Goal: Navigation & Orientation: Find specific page/section

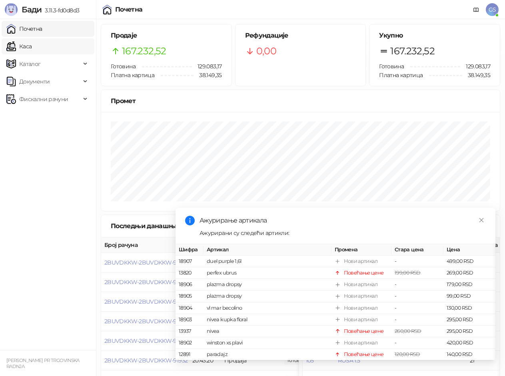
click at [28, 42] on link "Каса" at bounding box center [18, 46] width 25 height 16
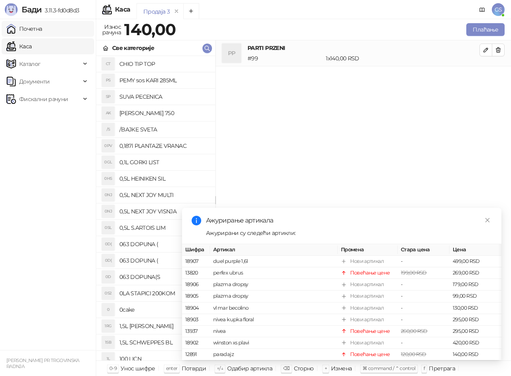
click at [38, 28] on link "Почетна" at bounding box center [24, 29] width 36 height 16
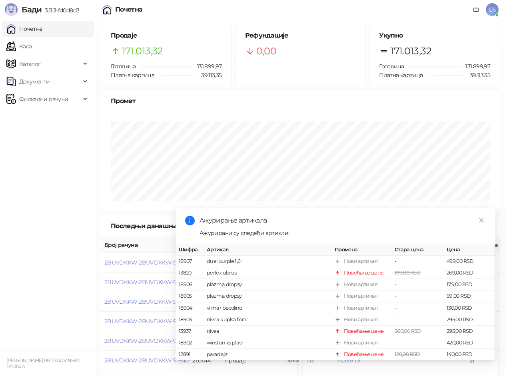
click at [6, 21] on link "Почетна" at bounding box center [24, 29] width 36 height 16
click at [32, 40] on link "Каса" at bounding box center [18, 46] width 25 height 16
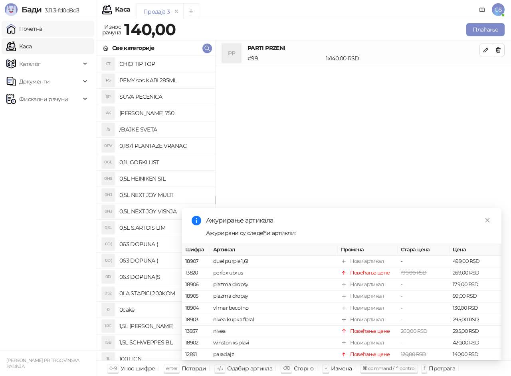
click at [42, 30] on link "Почетна" at bounding box center [24, 29] width 36 height 16
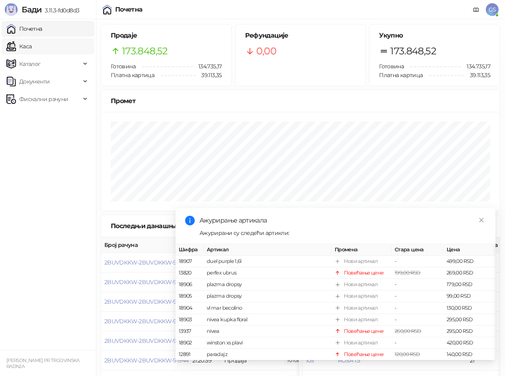
click at [32, 44] on link "Каса" at bounding box center [18, 46] width 25 height 16
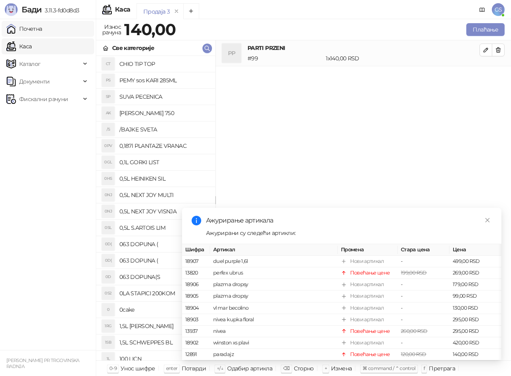
click at [42, 28] on link "Почетна" at bounding box center [24, 29] width 36 height 16
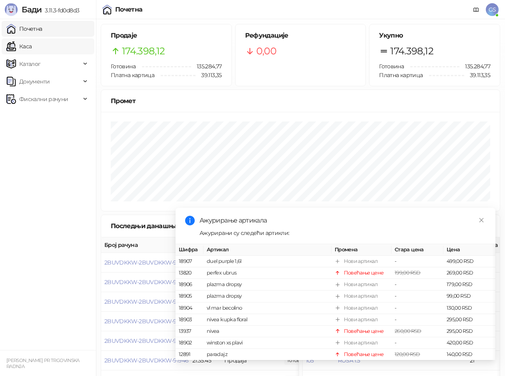
click at [32, 48] on link "Каса" at bounding box center [18, 46] width 25 height 16
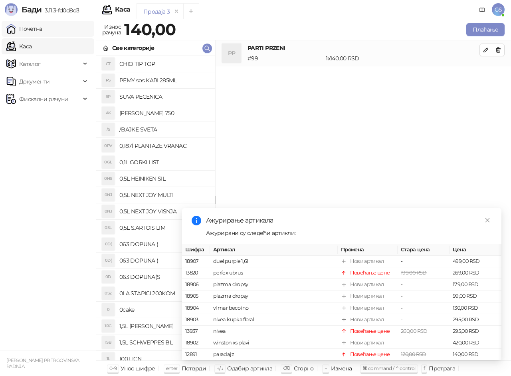
click at [42, 32] on link "Почетна" at bounding box center [24, 29] width 36 height 16
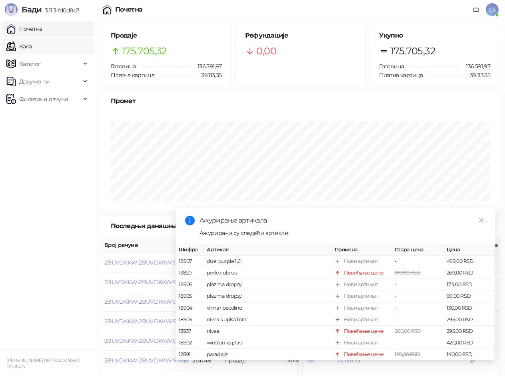
click at [32, 42] on link "Каса" at bounding box center [18, 46] width 25 height 16
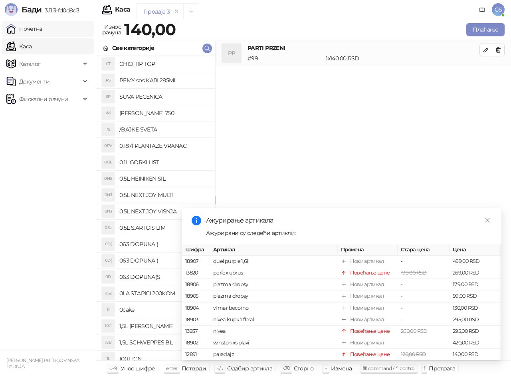
click at [42, 30] on link "Почетна" at bounding box center [24, 29] width 36 height 16
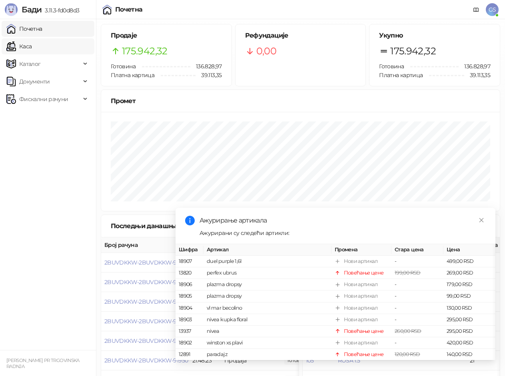
click at [32, 50] on link "Каса" at bounding box center [18, 46] width 25 height 16
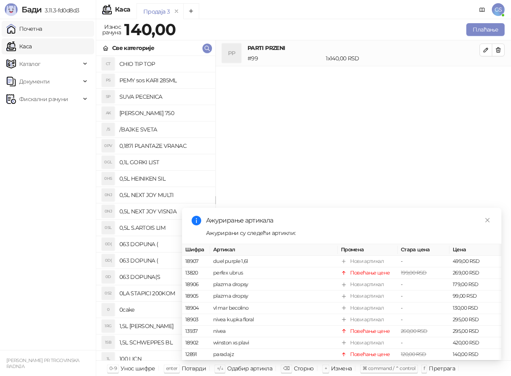
click at [42, 30] on link "Почетна" at bounding box center [24, 29] width 36 height 16
